Goal: Task Accomplishment & Management: Use online tool/utility

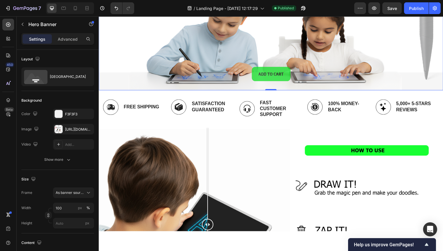
scroll to position [132, 0]
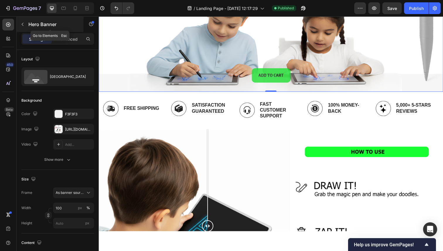
click at [21, 25] on icon "button" at bounding box center [22, 24] width 5 height 5
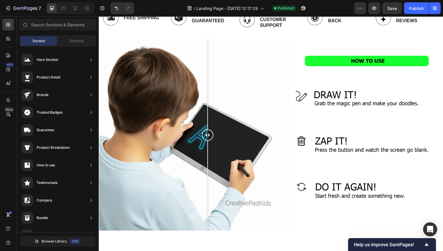
scroll to position [218, 0]
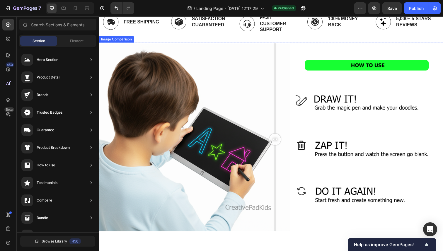
drag, startPoint x: 210, startPoint y: 142, endPoint x: 278, endPoint y: 131, distance: 68.7
click at [278, 131] on div at bounding box center [279, 142] width 12 height 198
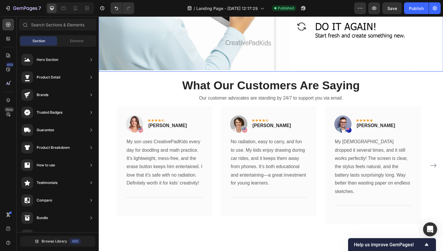
scroll to position [386, 0]
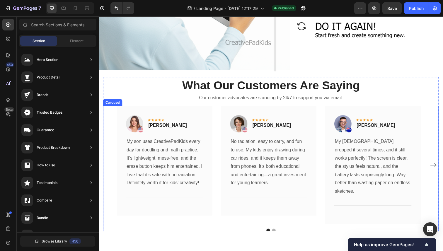
click at [436, 165] on icon "Carousel Next Arrow" at bounding box center [439, 168] width 7 height 7
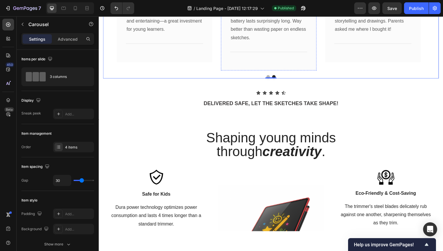
scroll to position [540, 0]
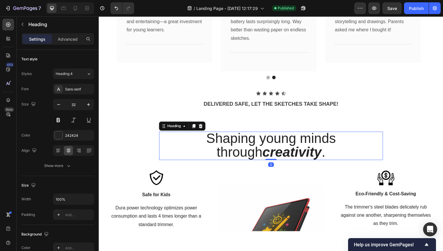
click at [231, 143] on h2 "Shaping young minds through creativity ." at bounding box center [274, 148] width 228 height 29
click at [231, 159] on div "Shaping young minds through creativity . Heading 0 Row Image Safe for Kids Text…" at bounding box center [274, 231] width 342 height 195
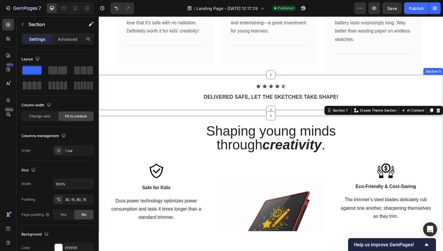
scroll to position [517, 0]
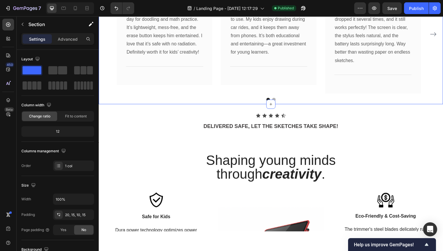
click at [228, 95] on div "What Our Customers Are Saying Heading Our customer advocates are standing by 24…" at bounding box center [274, 22] width 351 height 167
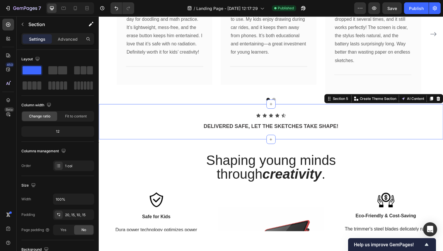
click at [241, 106] on div "Icon Icon Icon Icon Icon Icon List Row DELIVERED SAFE, LET THE SKETCHES TAKE SH…" at bounding box center [274, 124] width 351 height 36
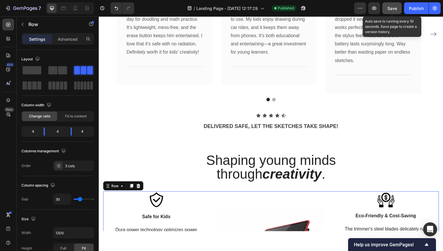
click at [390, 8] on span "Save" at bounding box center [392, 8] width 10 height 5
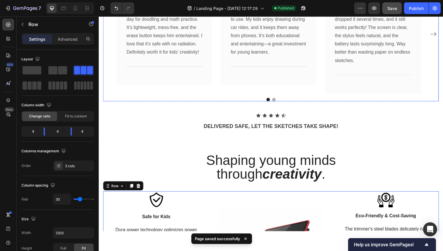
click at [190, 100] on div at bounding box center [274, 102] width 342 height 4
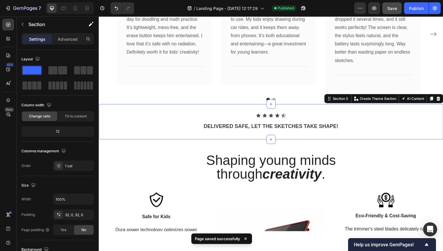
click at [145, 115] on div "Icon Icon Icon Icon Icon Icon List Row DELIVERED SAFE, LET THE SKETCHES TAKE SH…" at bounding box center [274, 123] width 351 height 17
click at [143, 174] on div "Shaping young minds through creativity . Heading Row Image Safe for Kids Text b…" at bounding box center [274, 254] width 342 height 195
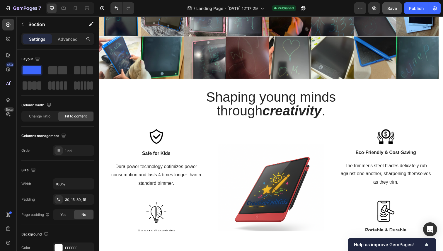
scroll to position [664, 0]
